Goal: Browse casually: Explore the website without a specific task or goal

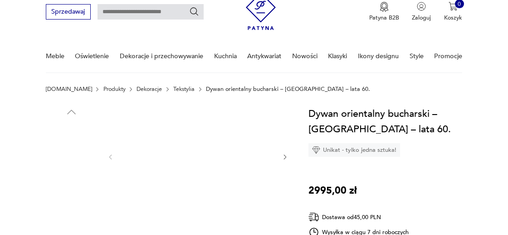
scroll to position [48, 0]
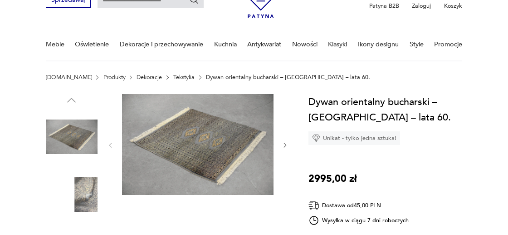
click at [186, 139] on img at bounding box center [198, 144] width 152 height 101
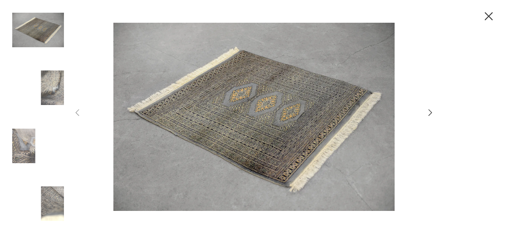
scroll to position [0, 0]
click at [432, 111] on icon "button" at bounding box center [431, 113] width 10 height 10
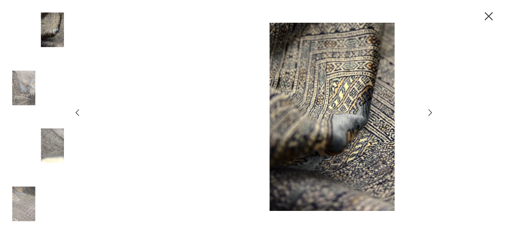
click at [432, 111] on icon "button" at bounding box center [431, 113] width 10 height 10
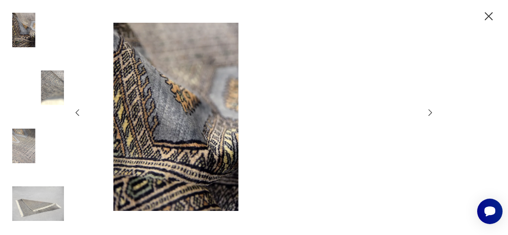
click at [76, 113] on icon "button" at bounding box center [78, 113] width 10 height 10
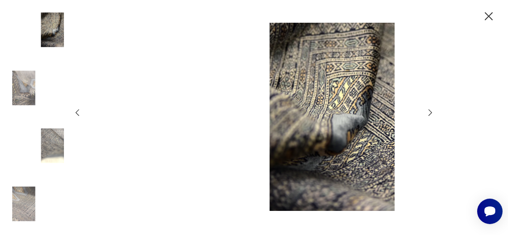
click at [76, 113] on icon "button" at bounding box center [78, 113] width 10 height 10
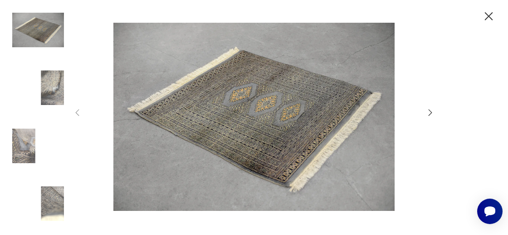
click at [489, 16] on icon "button" at bounding box center [488, 16] width 8 height 8
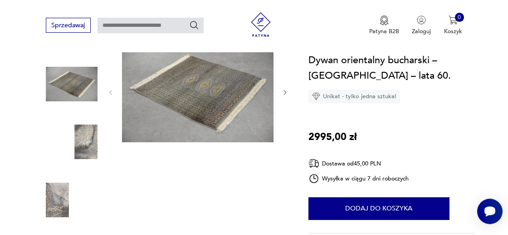
scroll to position [95, 0]
